Goal: Navigation & Orientation: Understand site structure

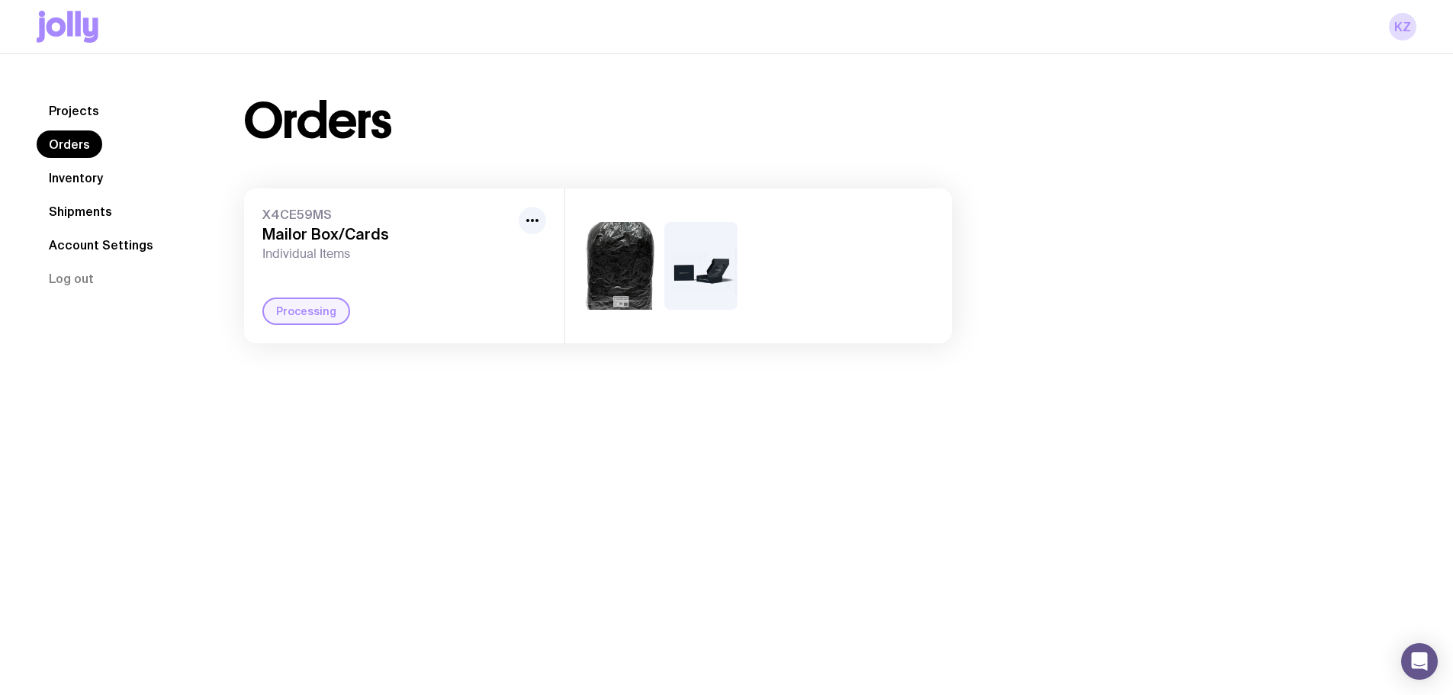
click at [84, 174] on link "Inventory" at bounding box center [76, 177] width 79 height 27
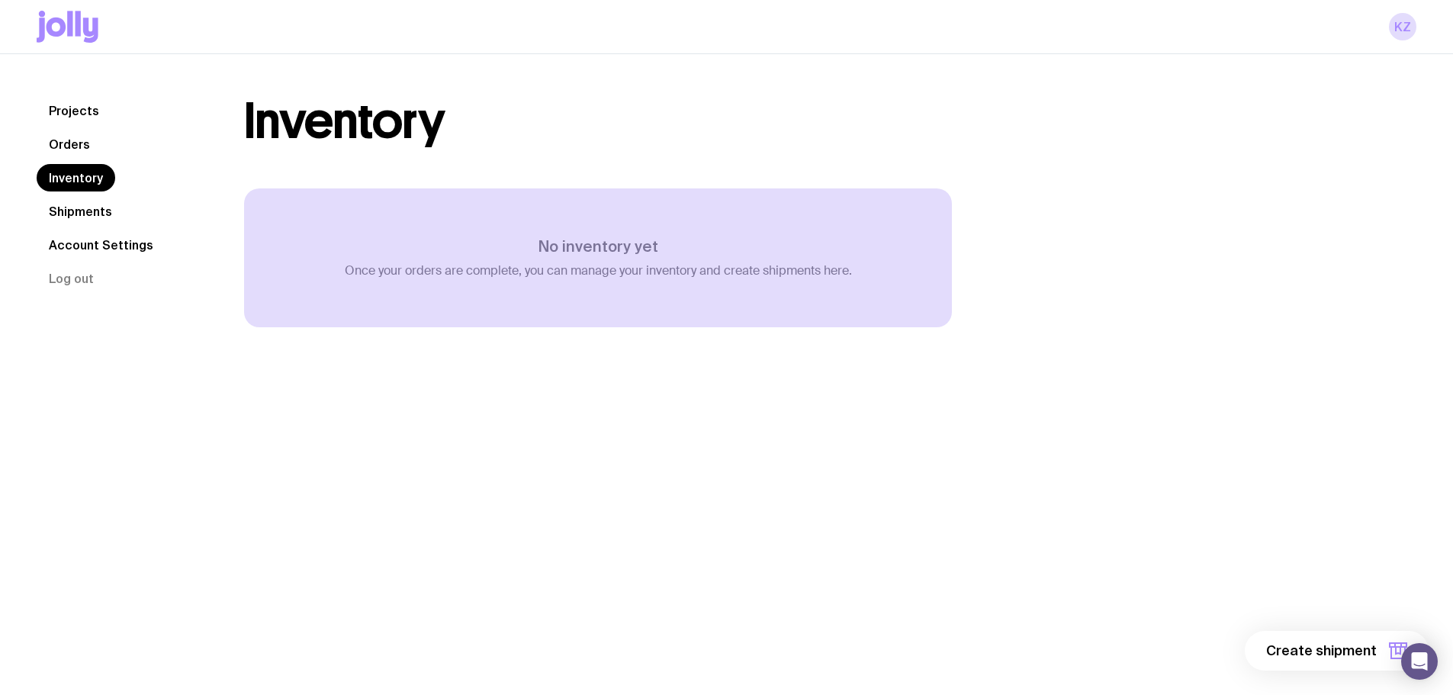
click at [78, 204] on link "Shipments" at bounding box center [81, 211] width 88 height 27
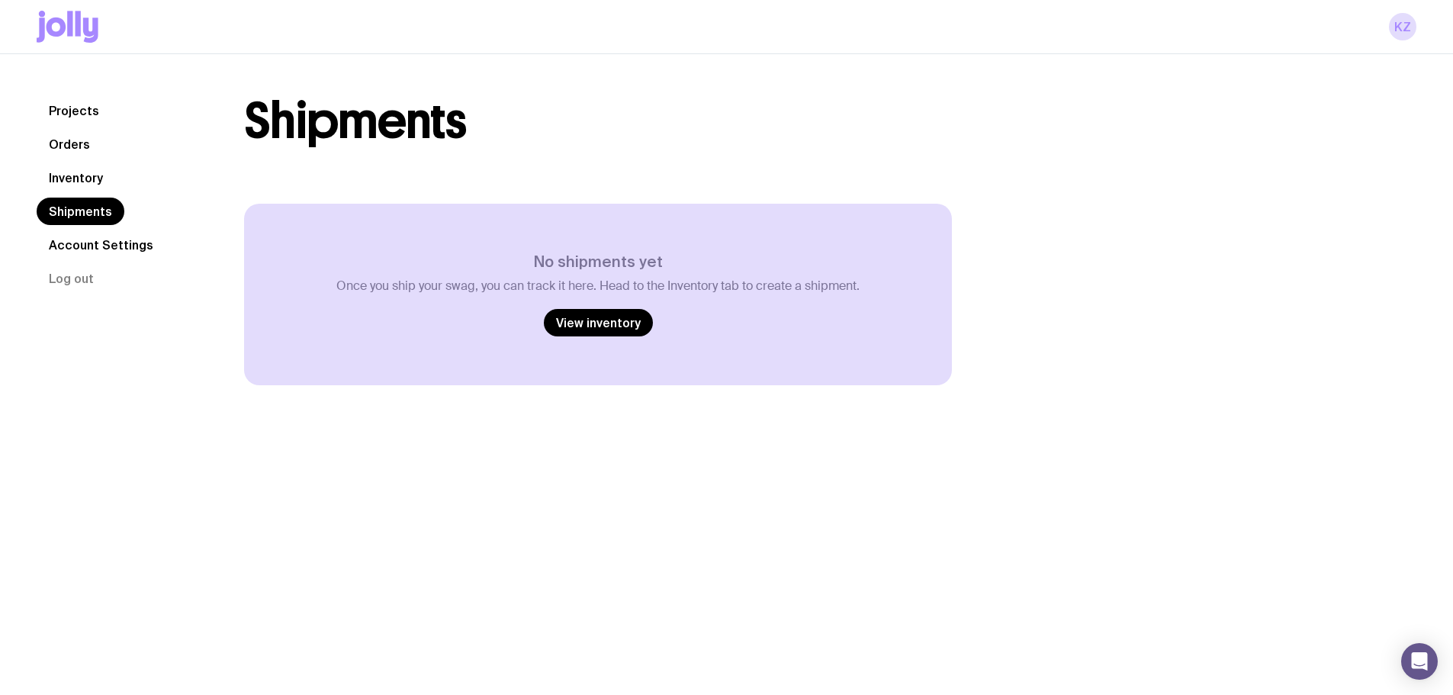
click at [94, 156] on nav "Projects Orders Inventory Shipments Account Settings Log out" at bounding box center [122, 194] width 171 height 195
click at [88, 143] on link "Orders" at bounding box center [70, 143] width 66 height 27
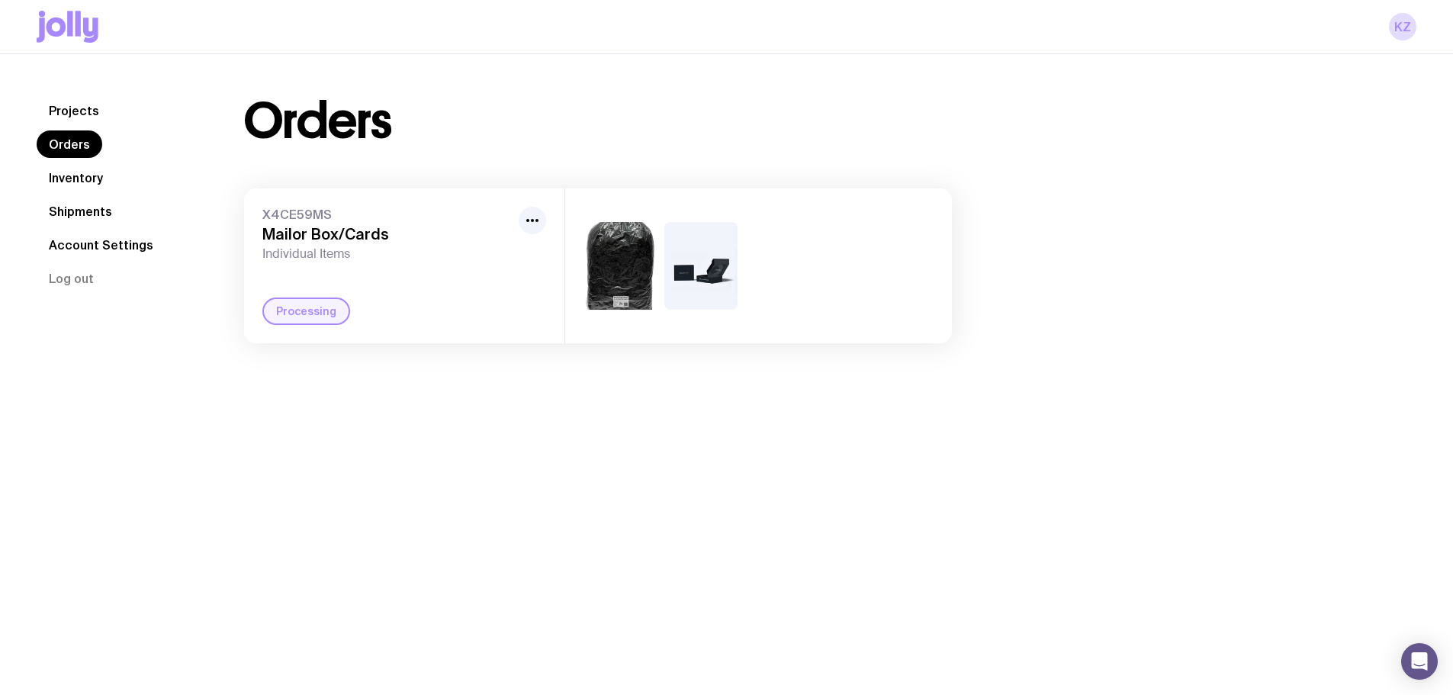
click at [82, 101] on link "Projects" at bounding box center [74, 110] width 75 height 27
